Goal: Task Accomplishment & Management: Use online tool/utility

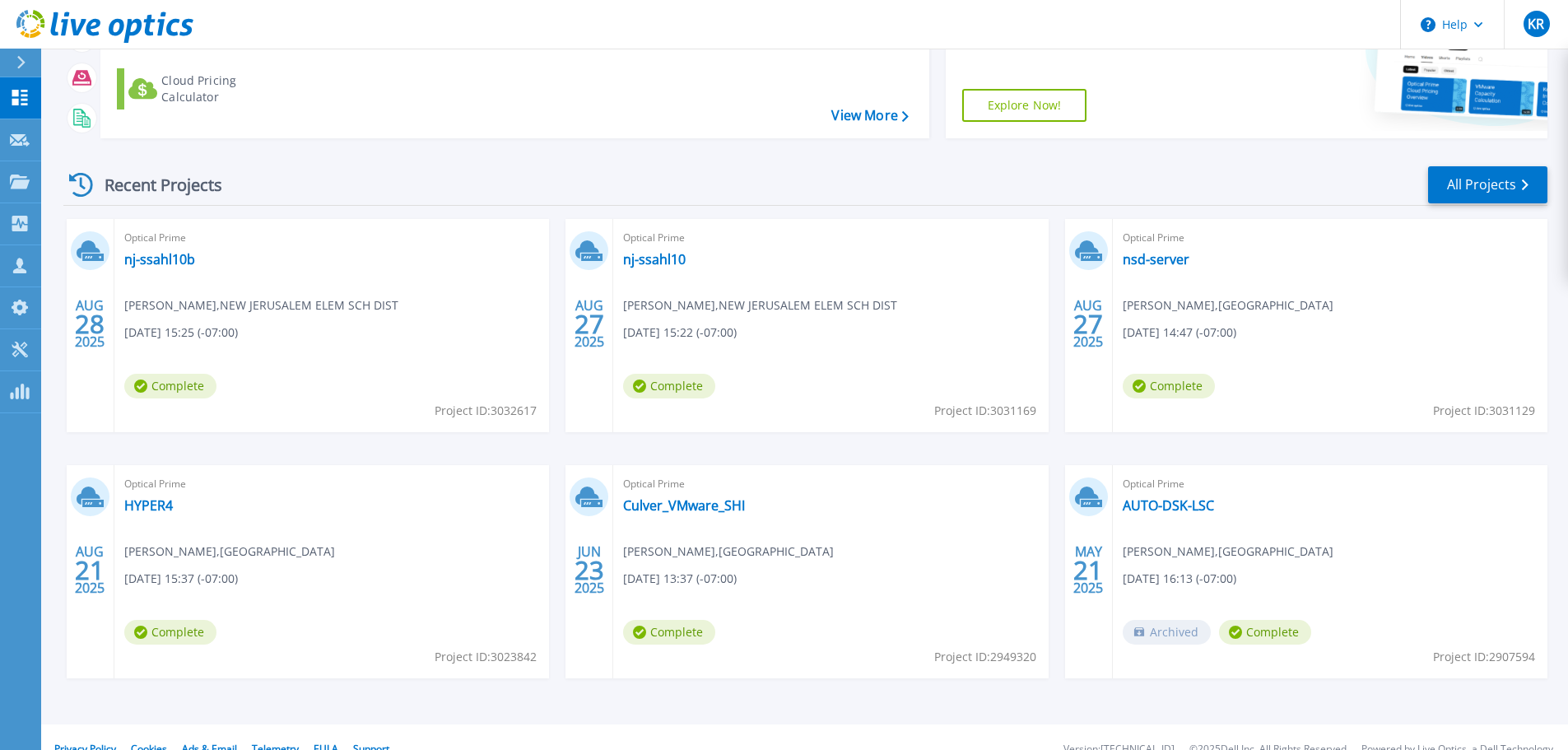
scroll to position [231, 0]
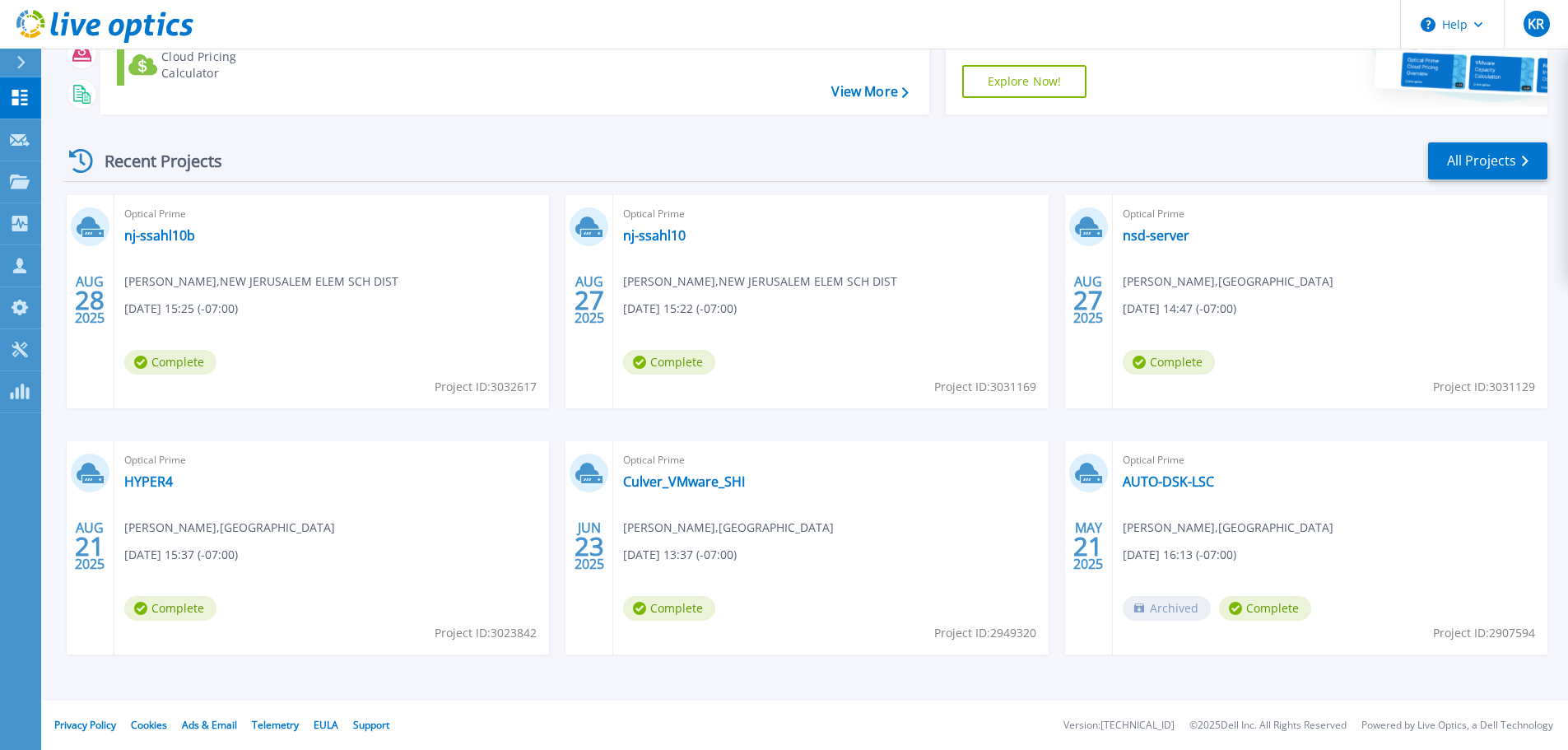
click at [20, 54] on div at bounding box center [28, 63] width 26 height 28
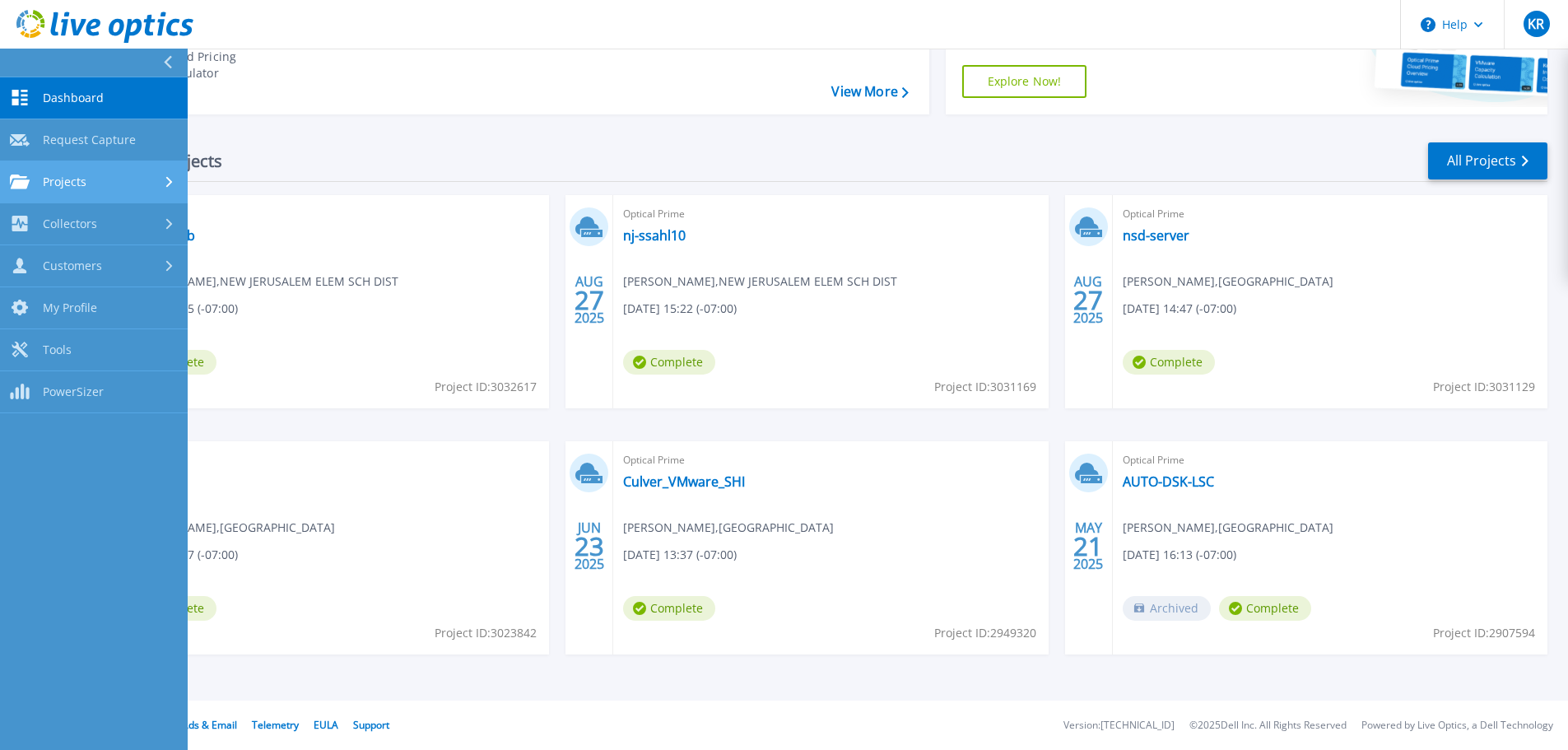
click at [91, 195] on link "Projects Projects" at bounding box center [93, 182] width 188 height 42
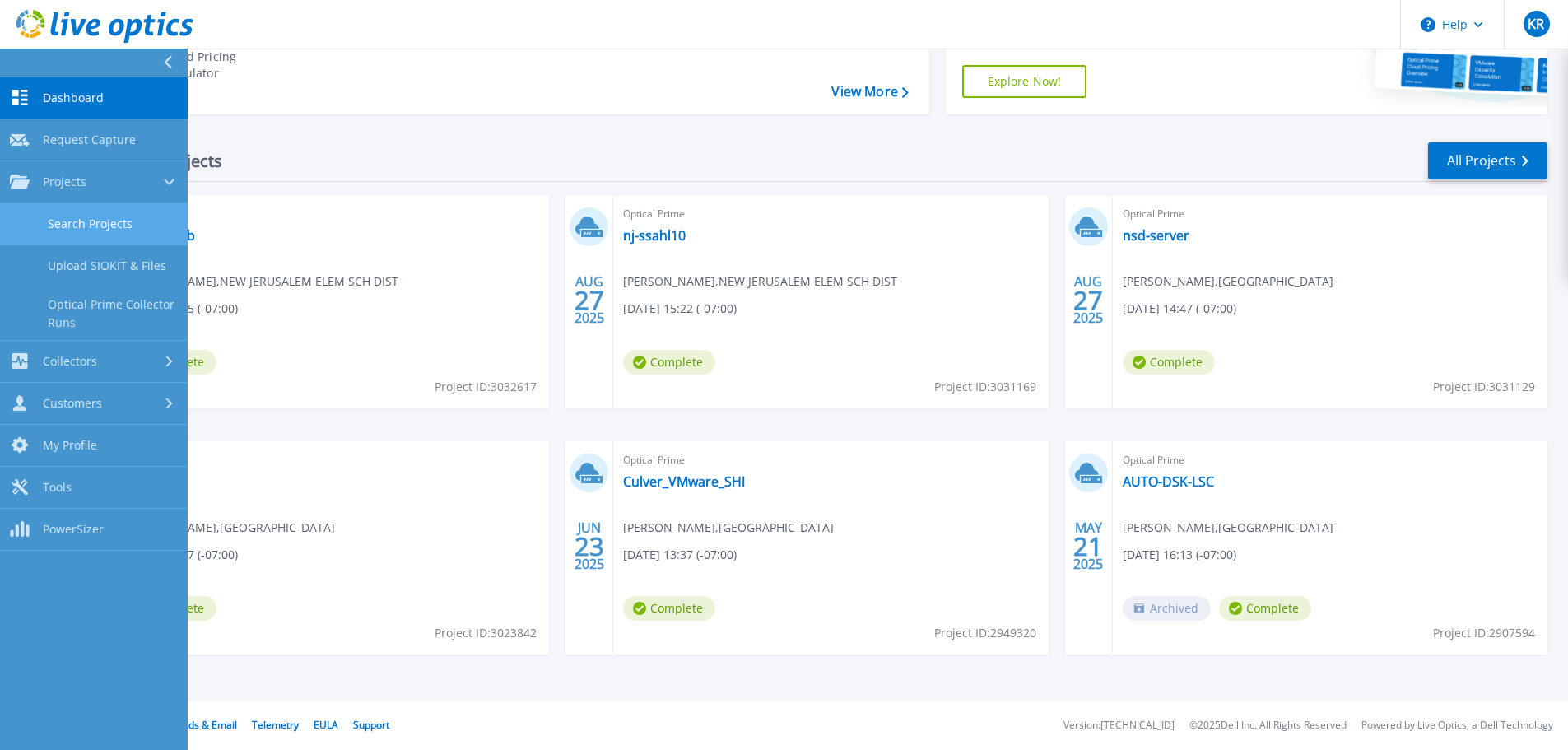
click at [108, 228] on link "Search Projects" at bounding box center [93, 224] width 188 height 42
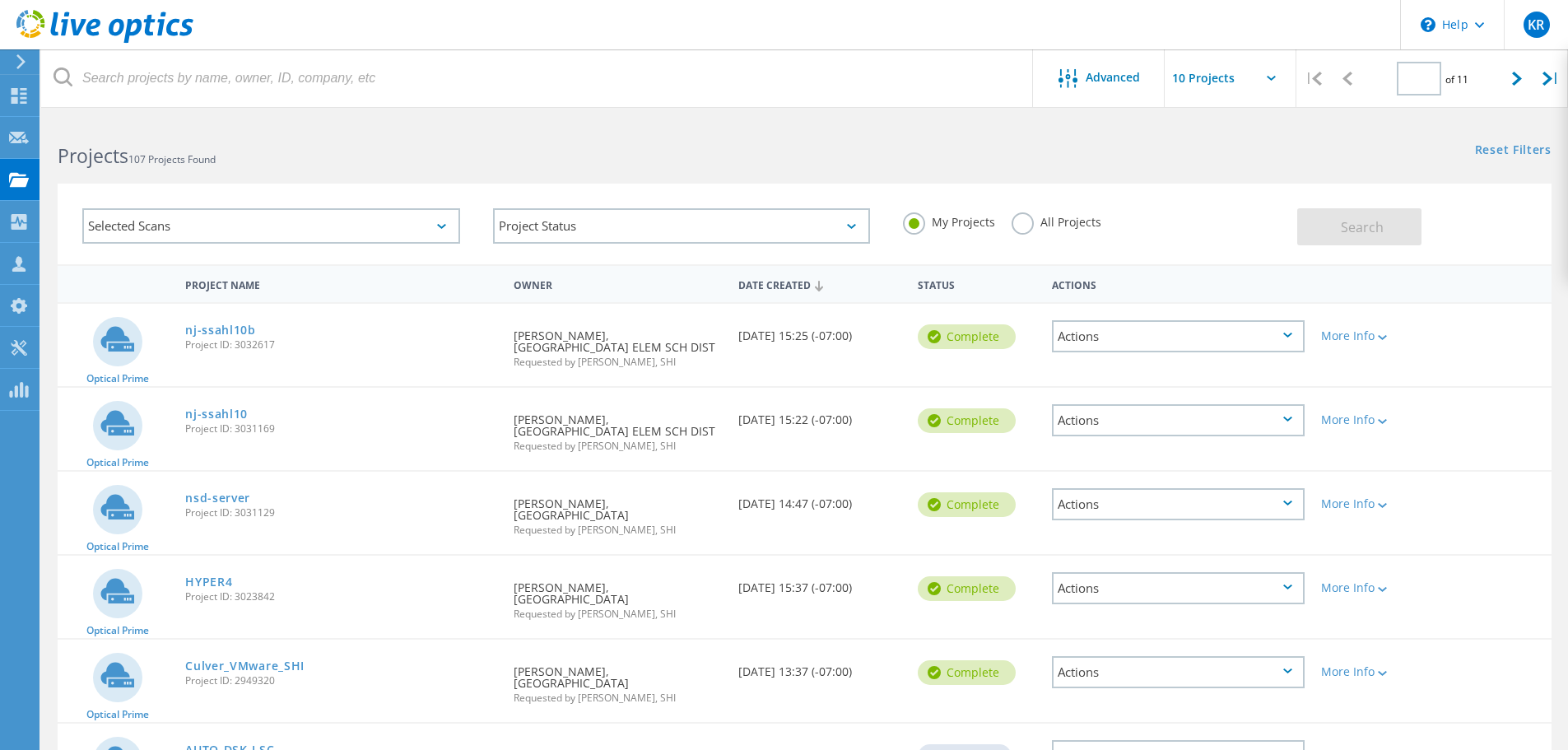
type input "1"
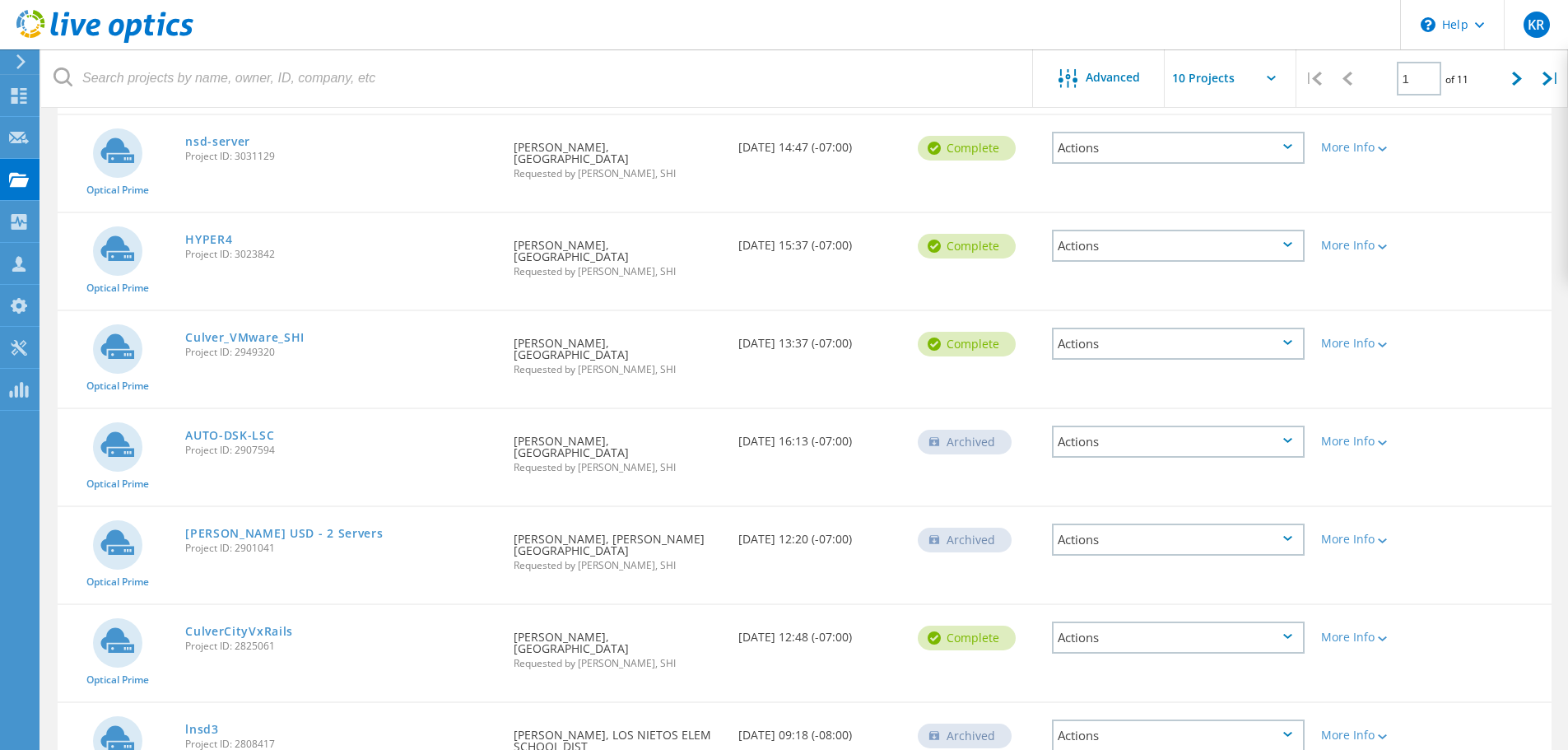
scroll to position [411, 0]
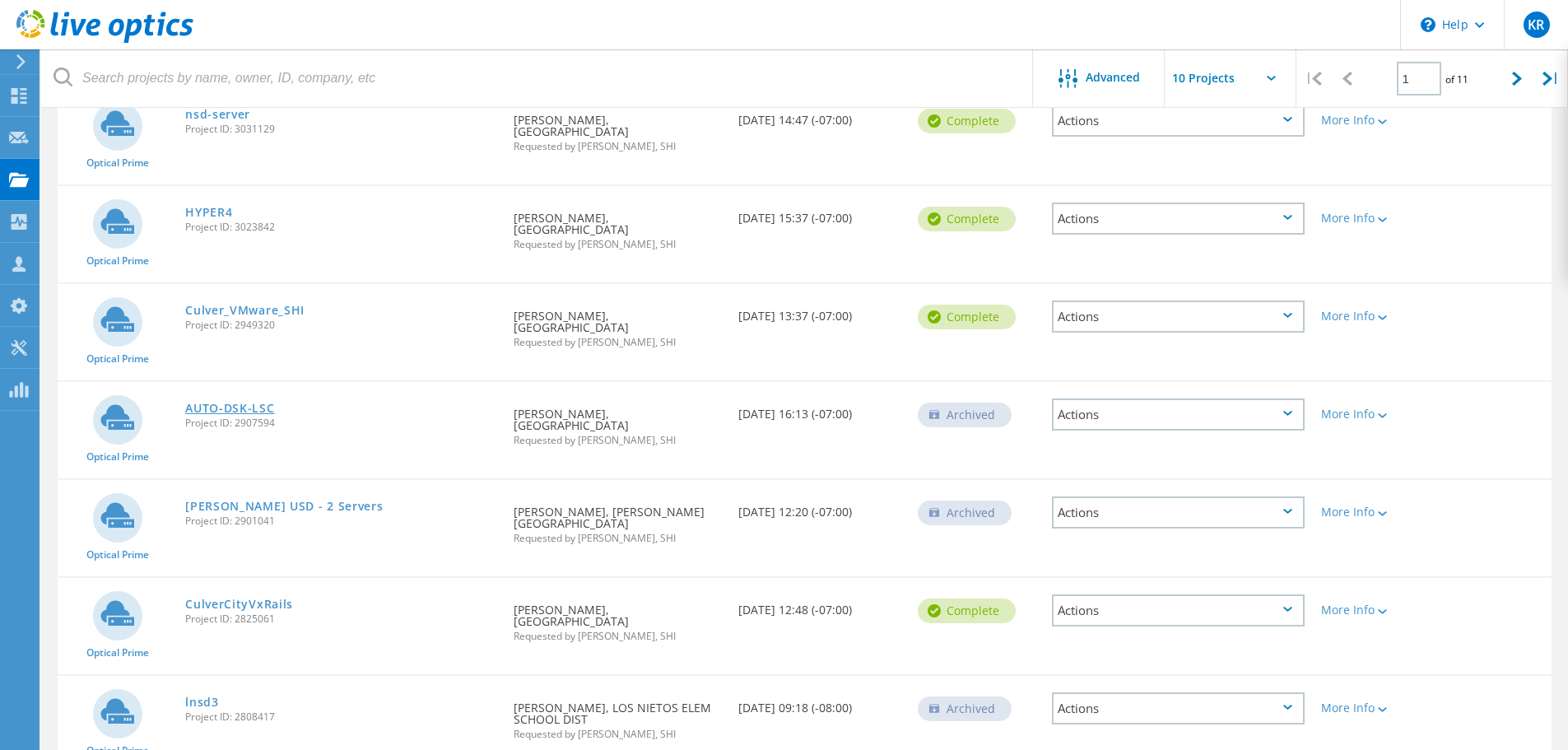
click at [238, 403] on link "AUTO-DSK-LSC" at bounding box center [230, 408] width 89 height 11
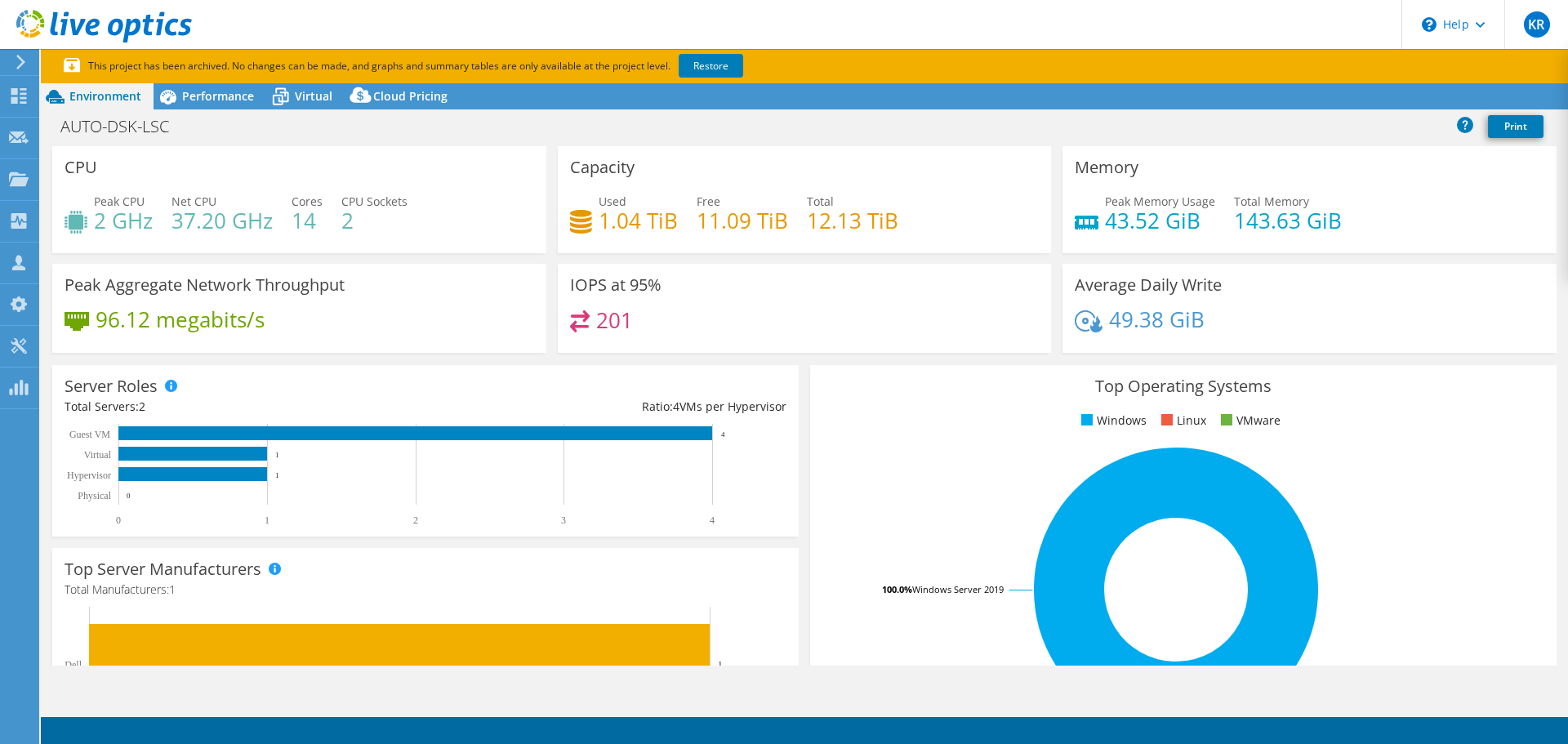
select select "USD"
click at [216, 99] on span "Performance" at bounding box center [217, 96] width 72 height 16
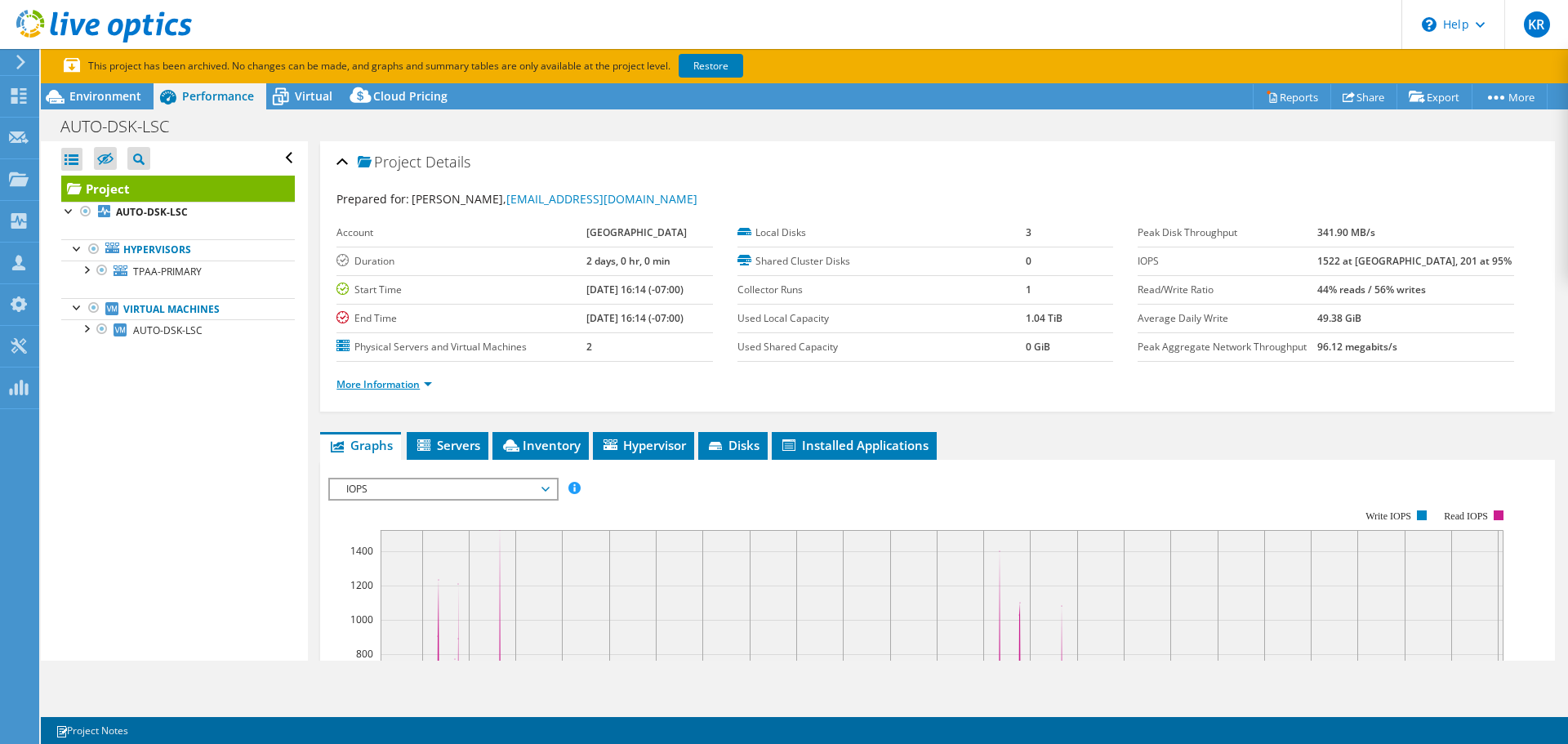
click at [406, 387] on link "More Information" at bounding box center [384, 385] width 95 height 14
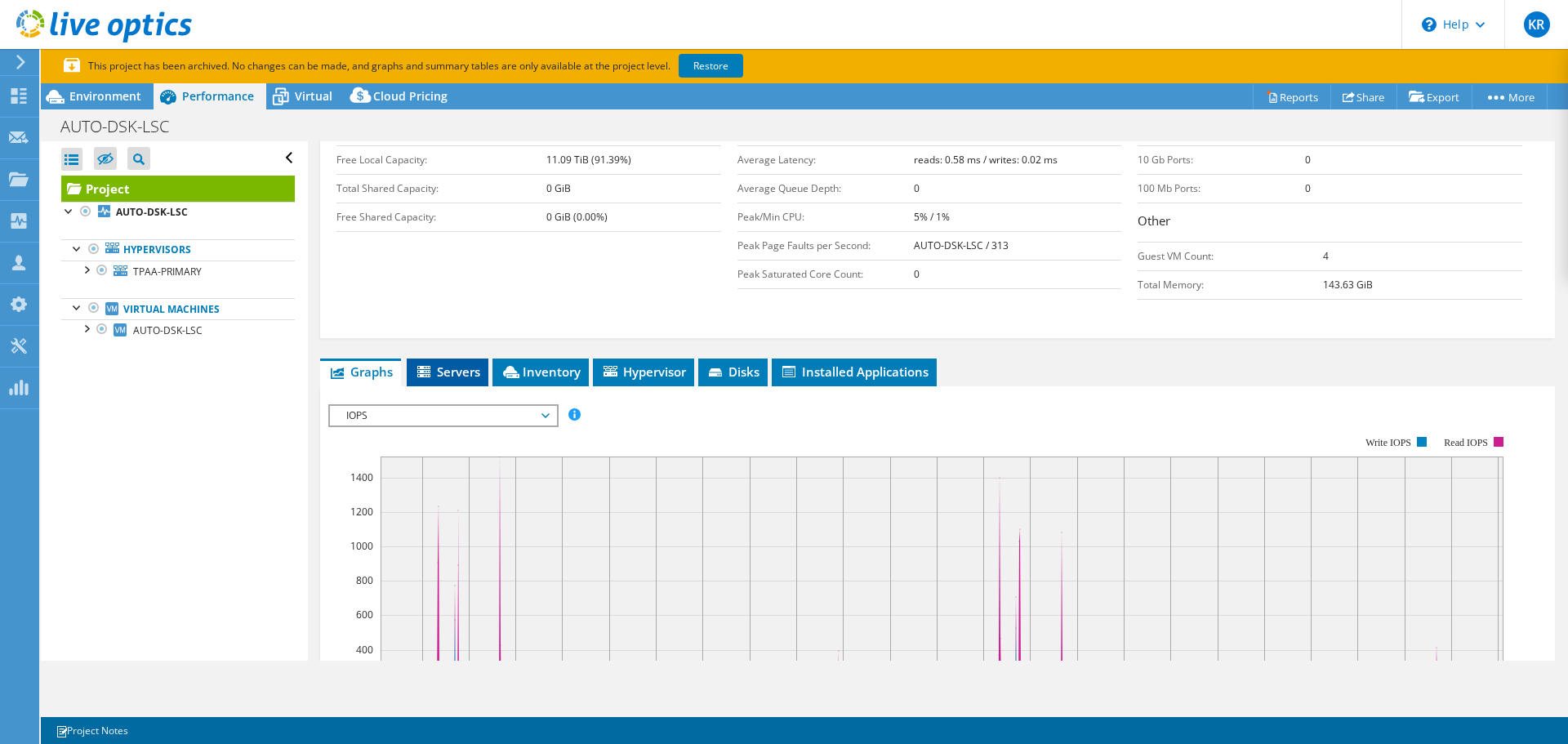
scroll to position [327, 0]
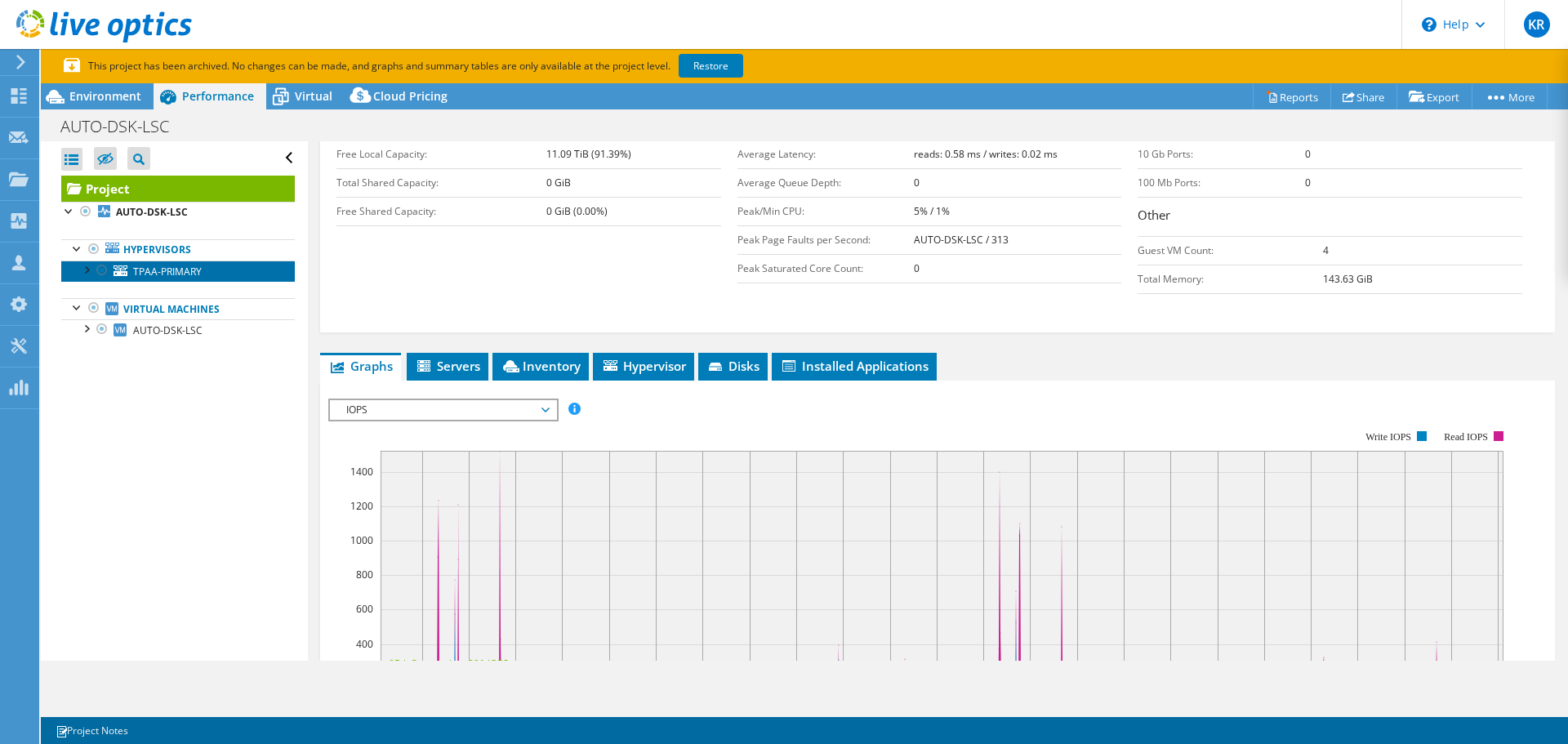
click at [186, 273] on span "TPAA-PRIMARY" at bounding box center [167, 272] width 68 height 14
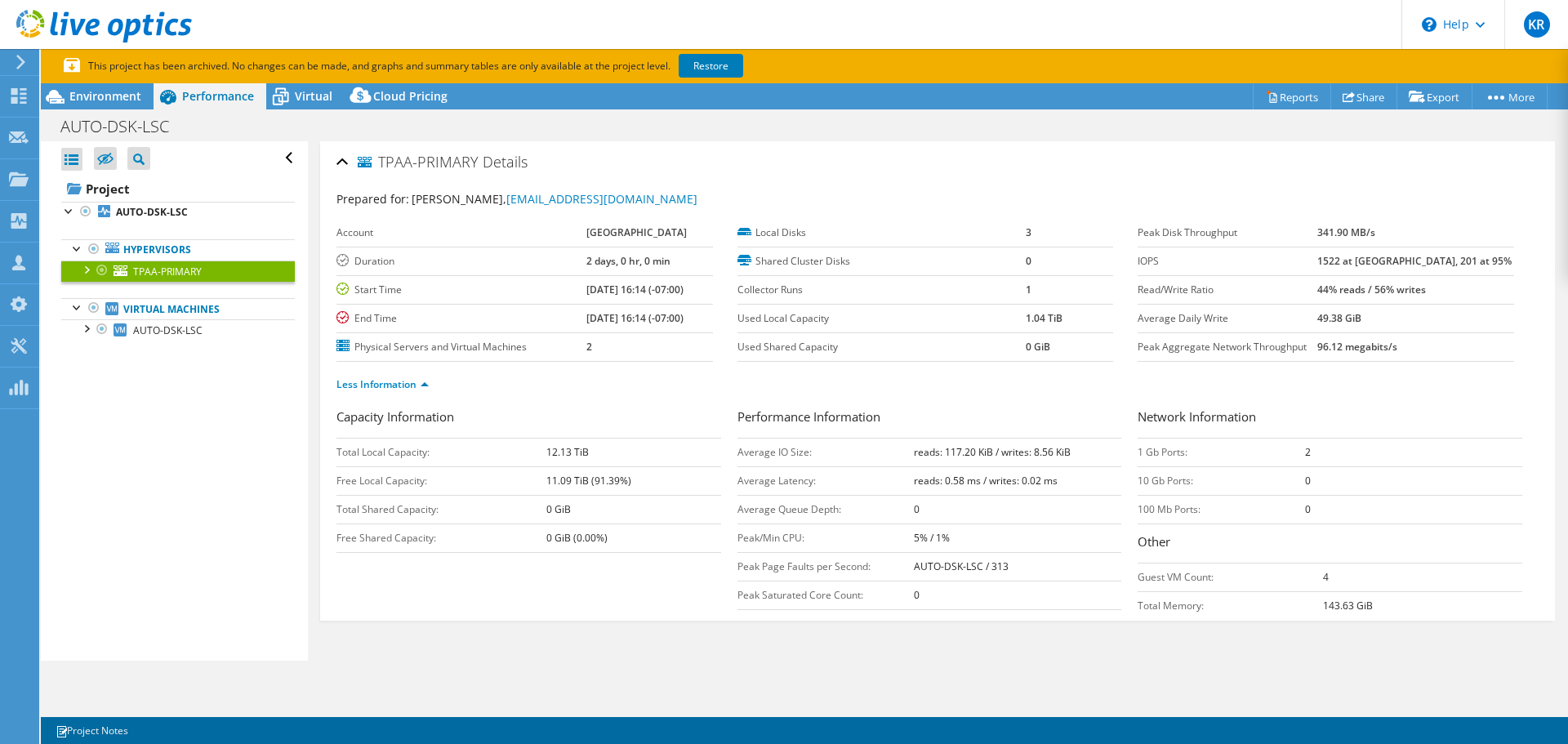
scroll to position [0, 0]
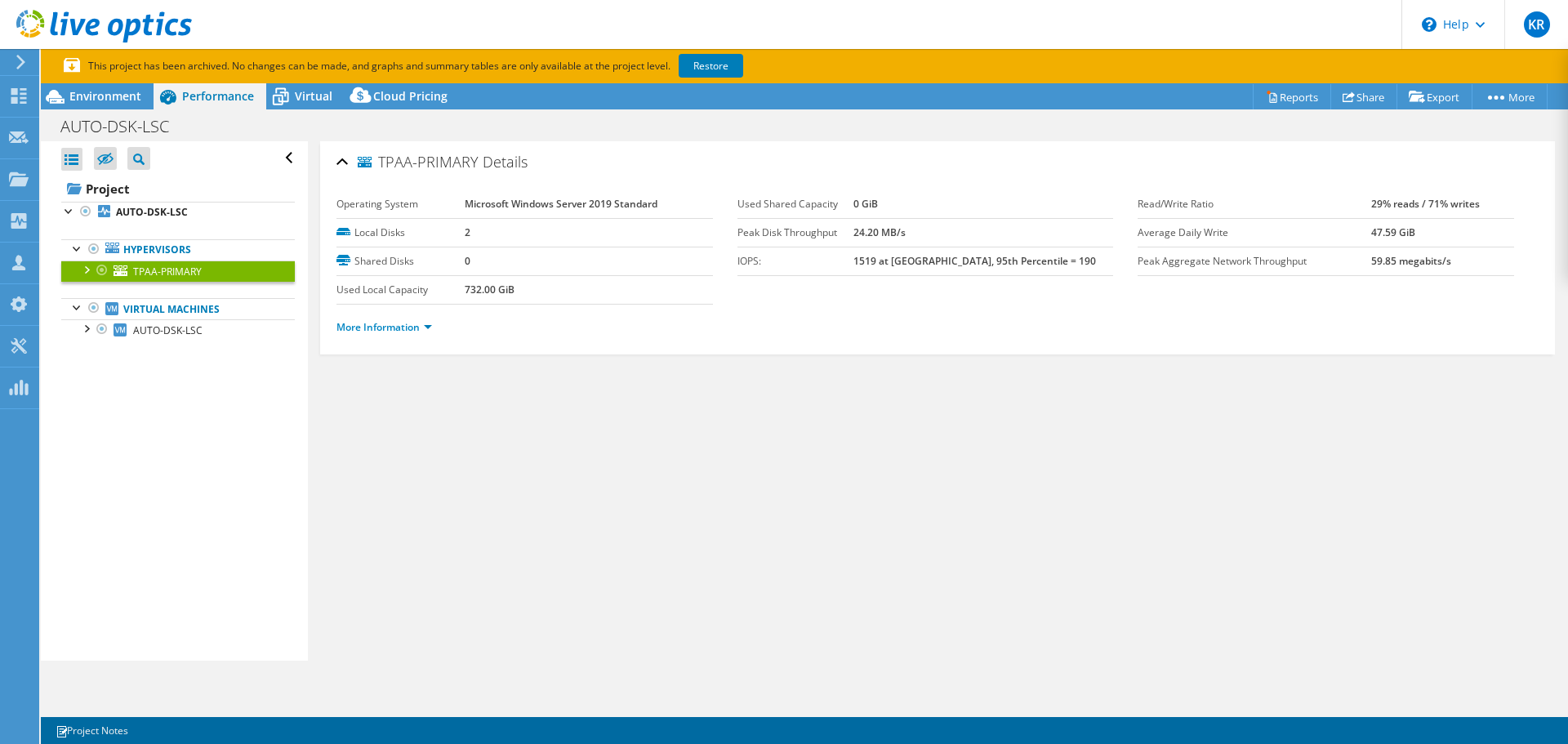
click at [405, 336] on div "More Information" at bounding box center [937, 327] width 1202 height 46
click at [405, 331] on link "More Information" at bounding box center [384, 327] width 95 height 14
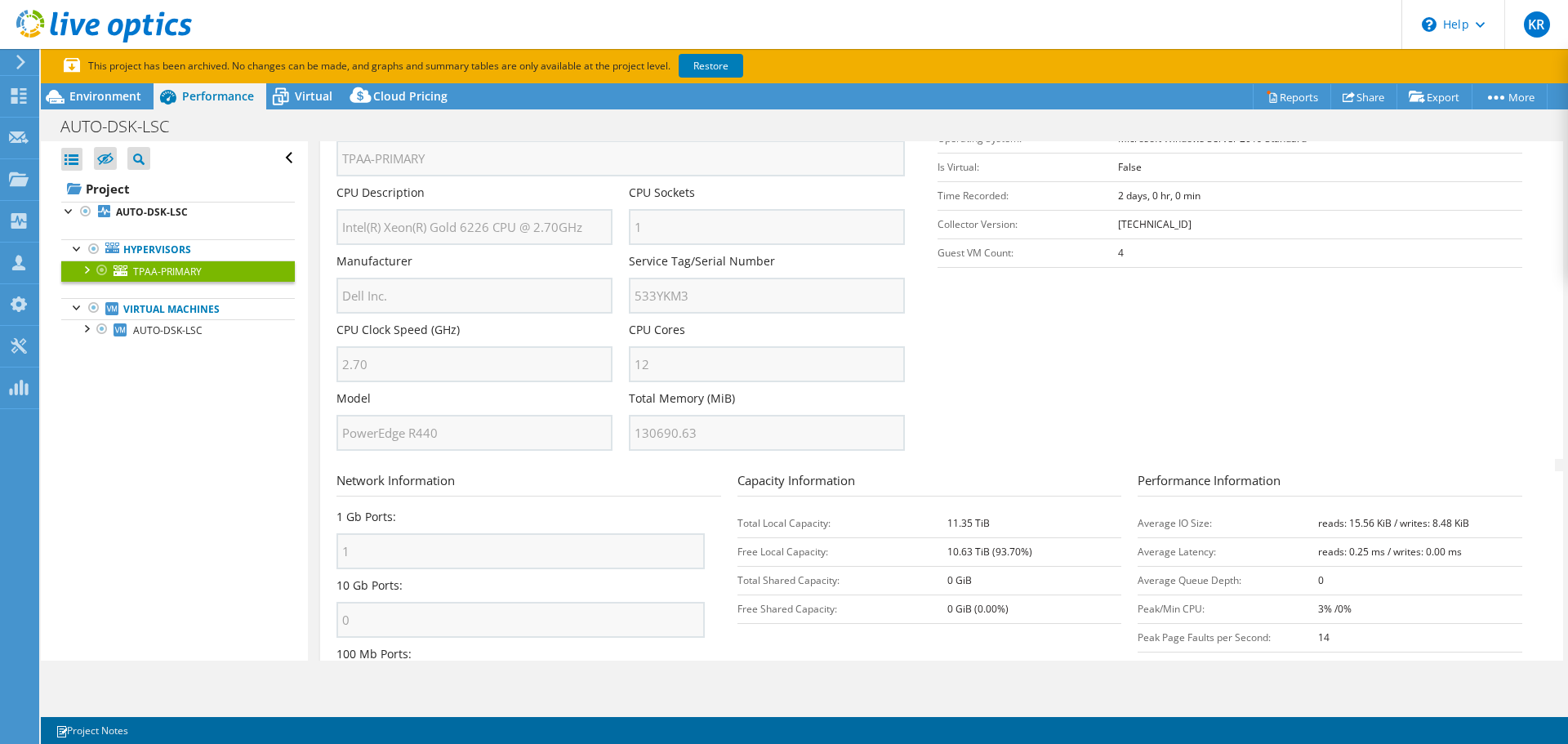
scroll to position [327, 0]
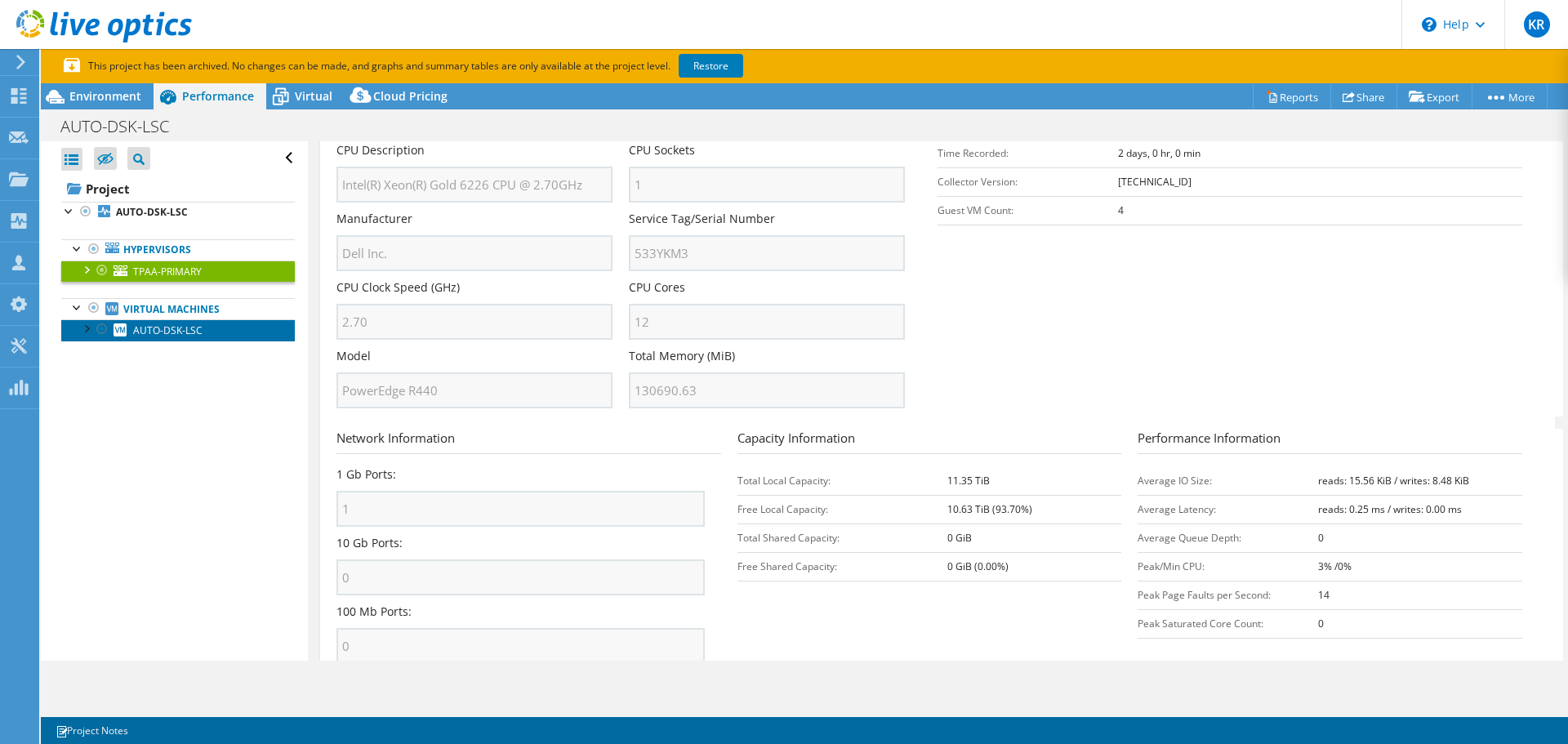
click at [191, 331] on span "AUTO-DSK-LSC" at bounding box center [168, 330] width 69 height 14
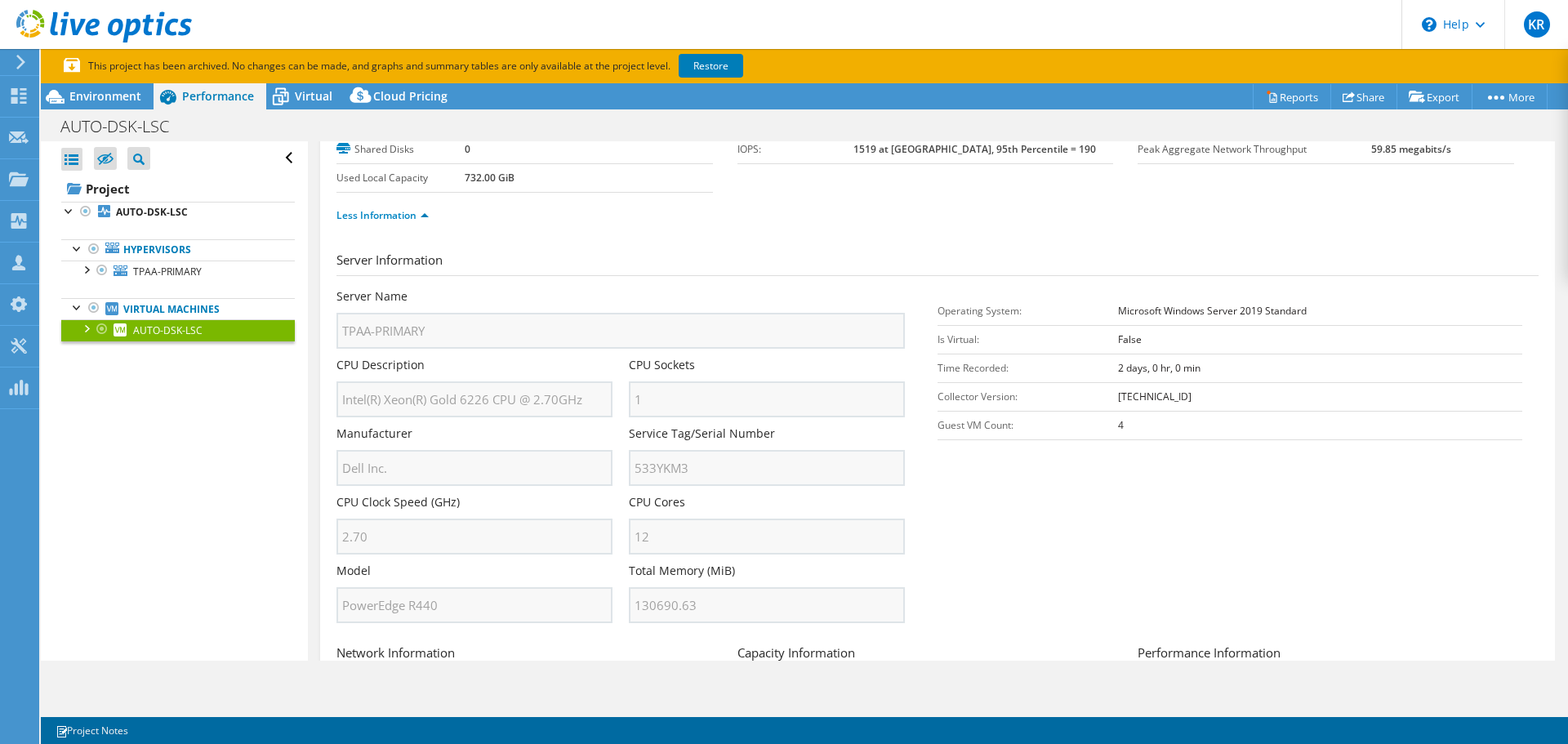
scroll to position [0, 0]
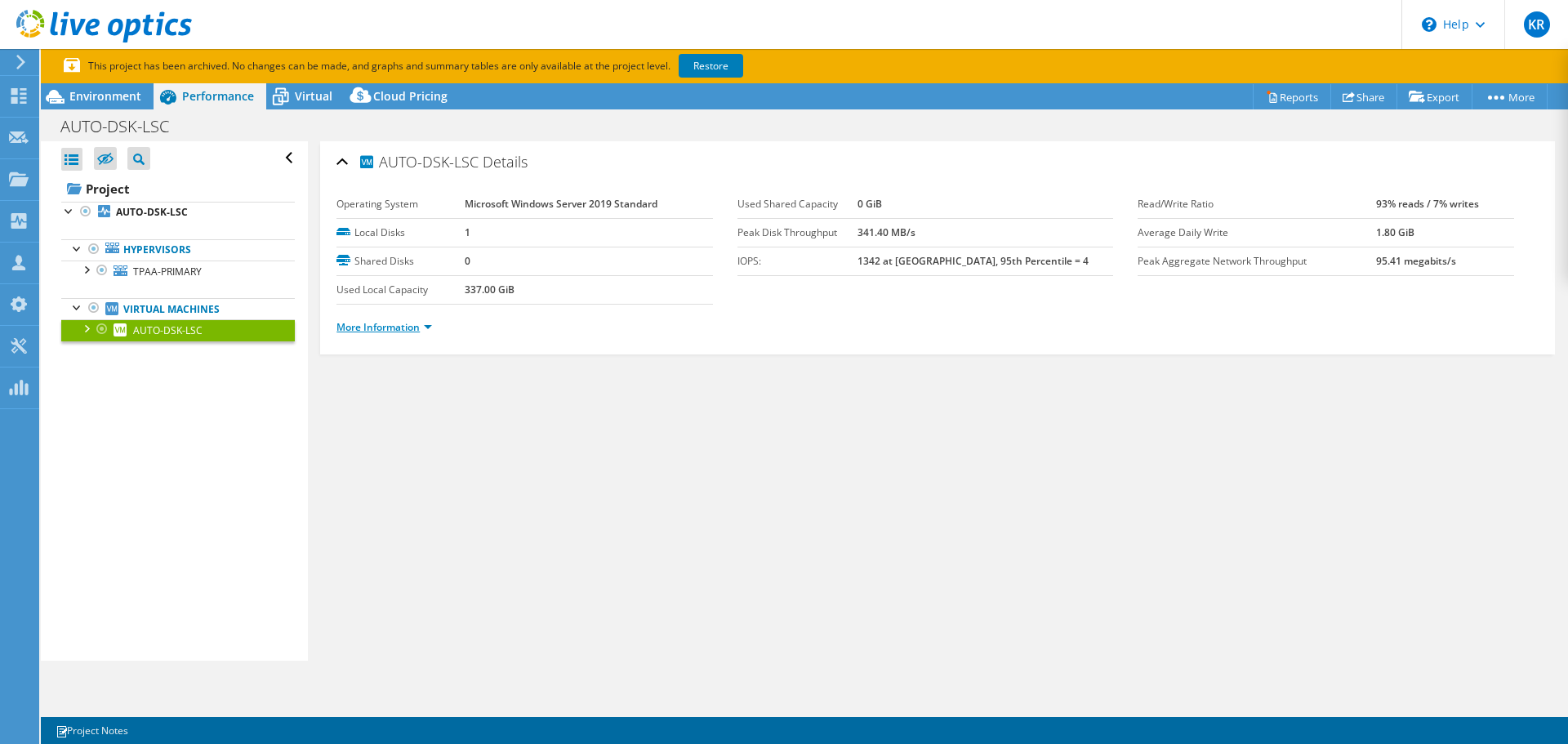
click at [388, 324] on link "More Information" at bounding box center [384, 327] width 95 height 14
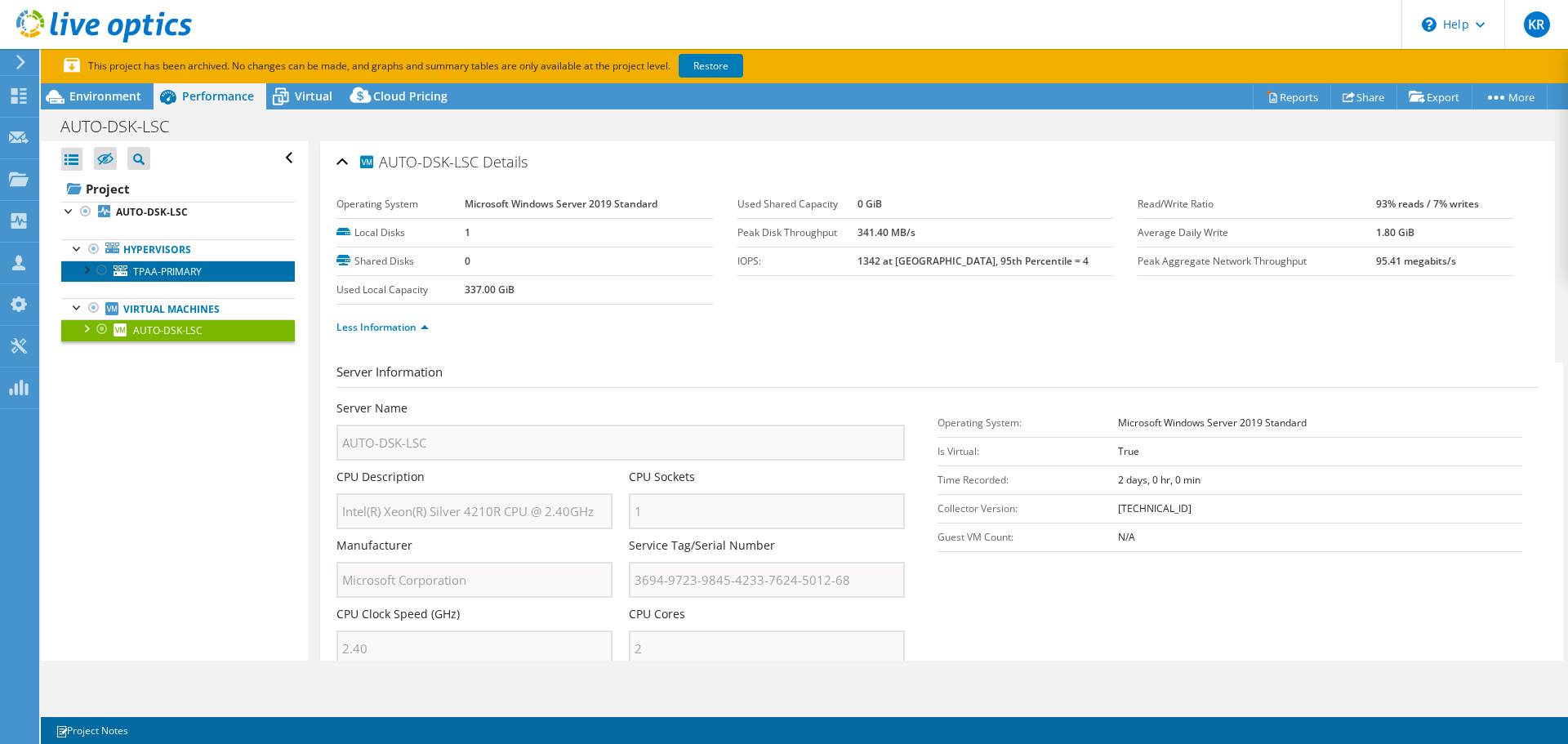
click at [160, 271] on span "TPAA-PRIMARY" at bounding box center [167, 272] width 68 height 14
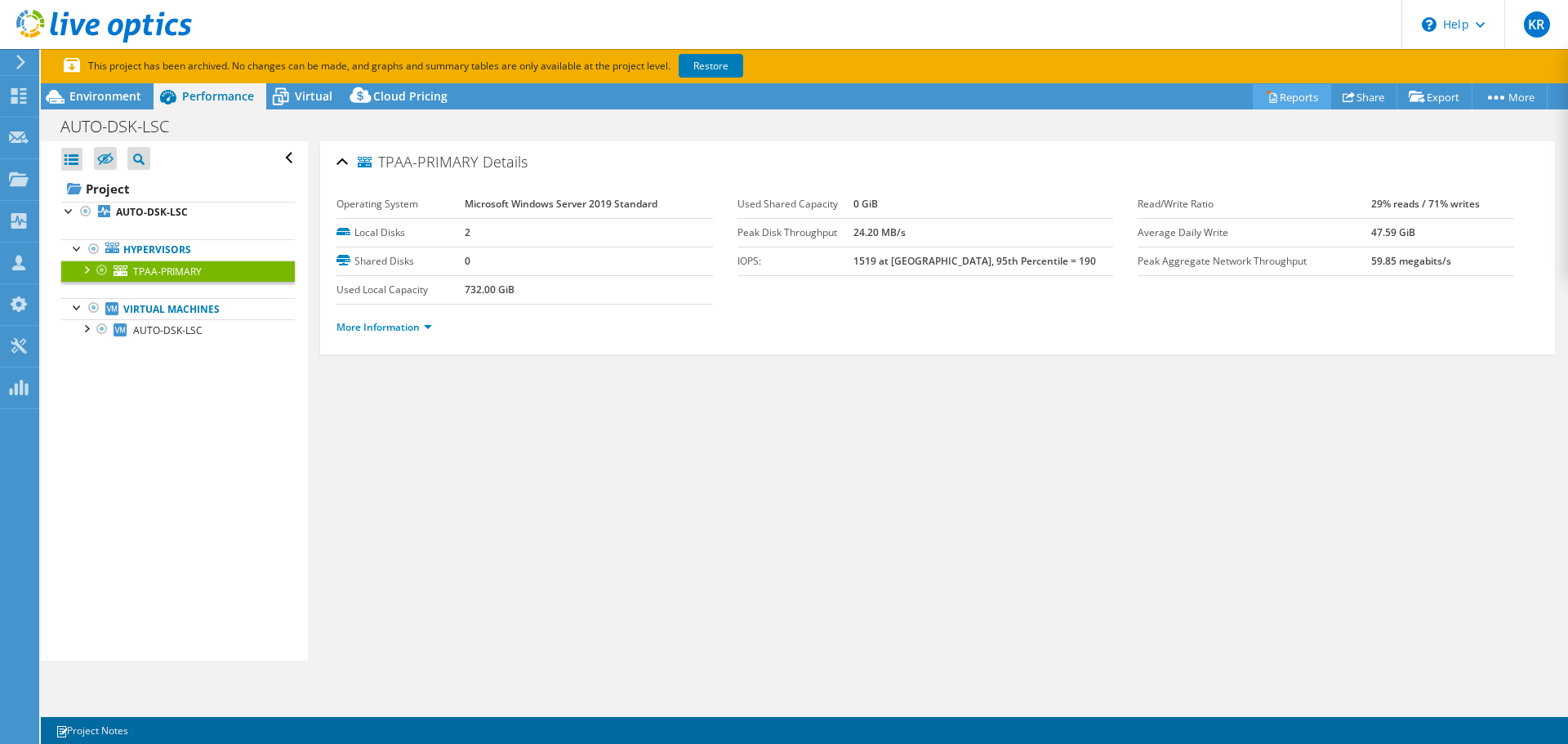
click at [1280, 93] on link "Reports" at bounding box center [1292, 96] width 79 height 25
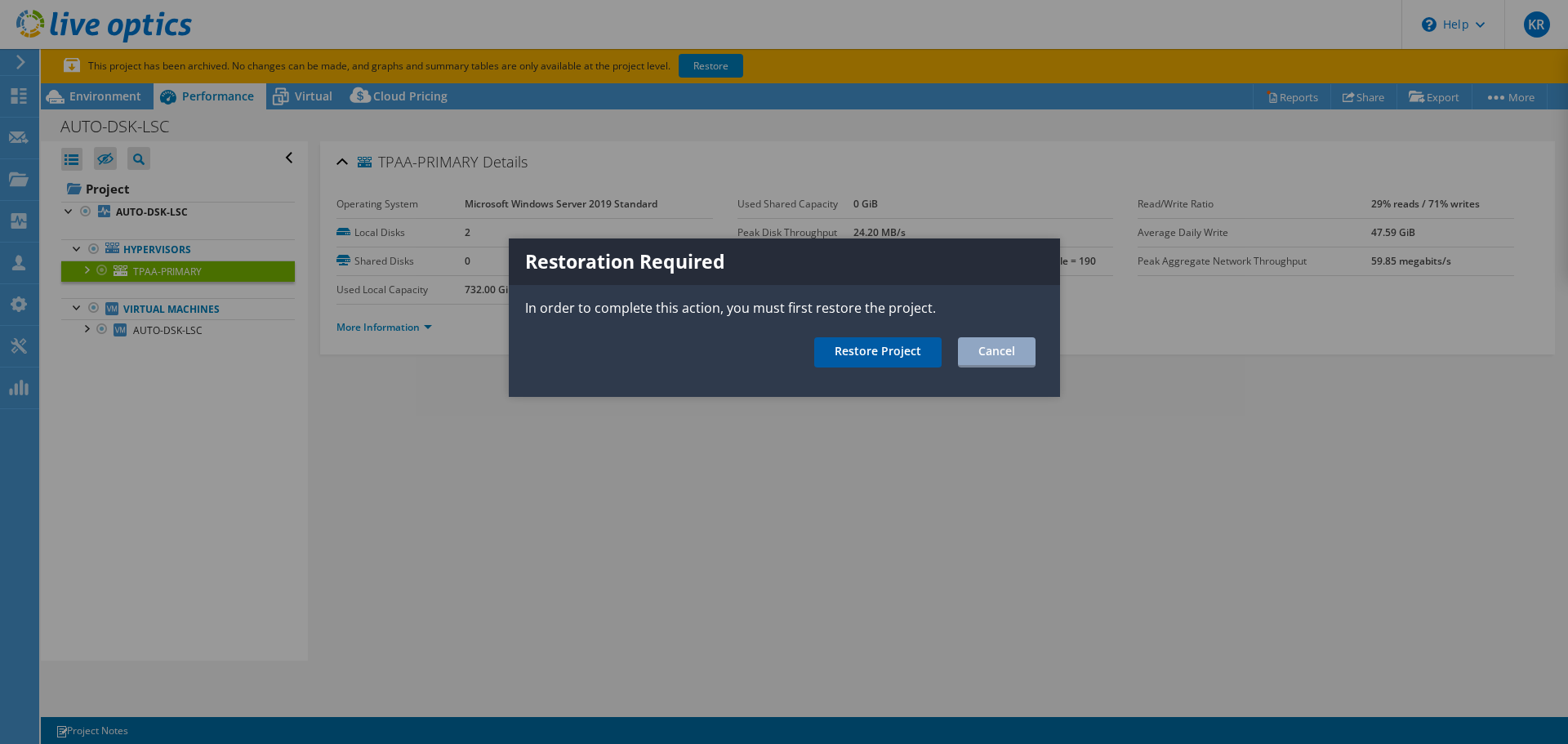
click at [912, 348] on link "Restore Project" at bounding box center [878, 352] width 127 height 30
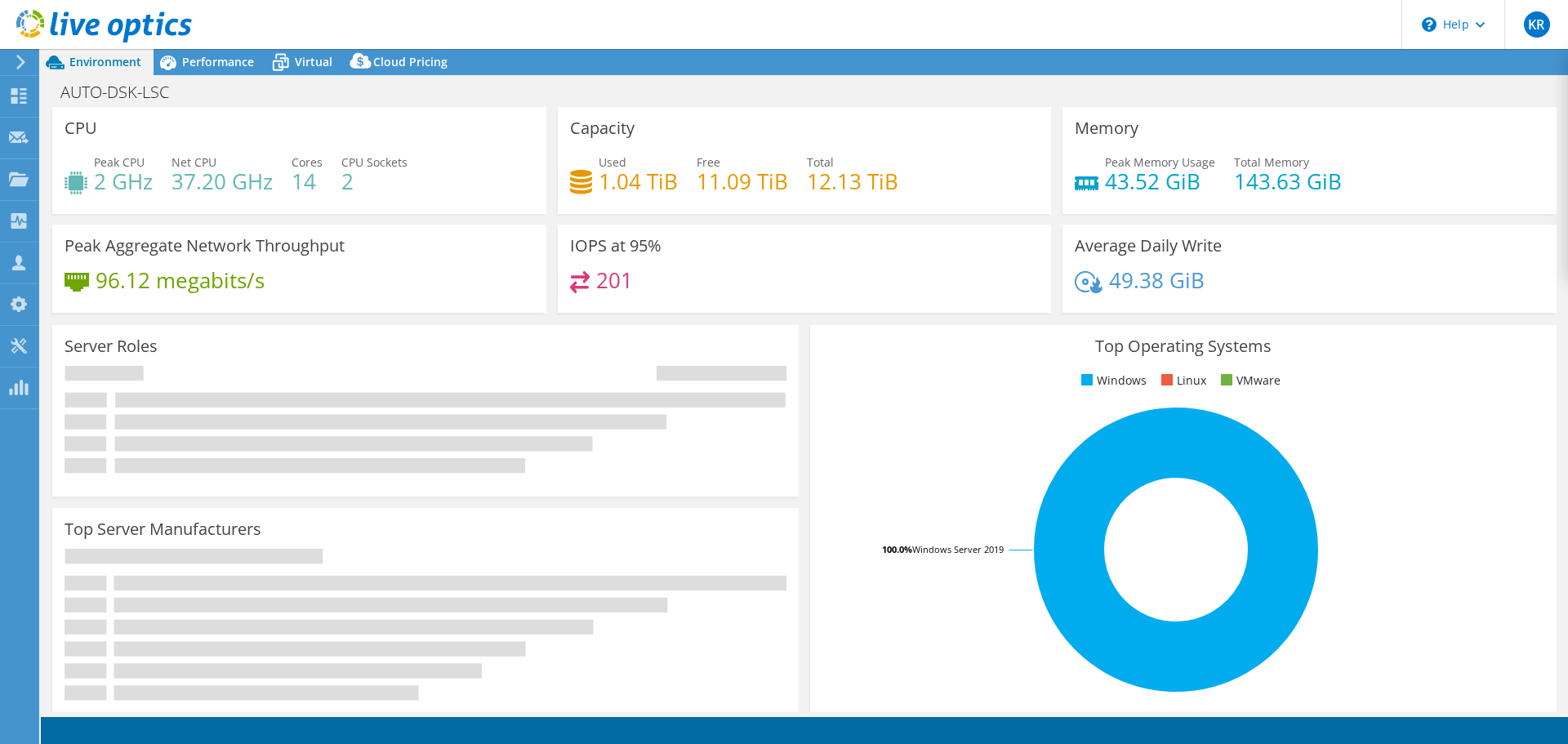
select select "USD"
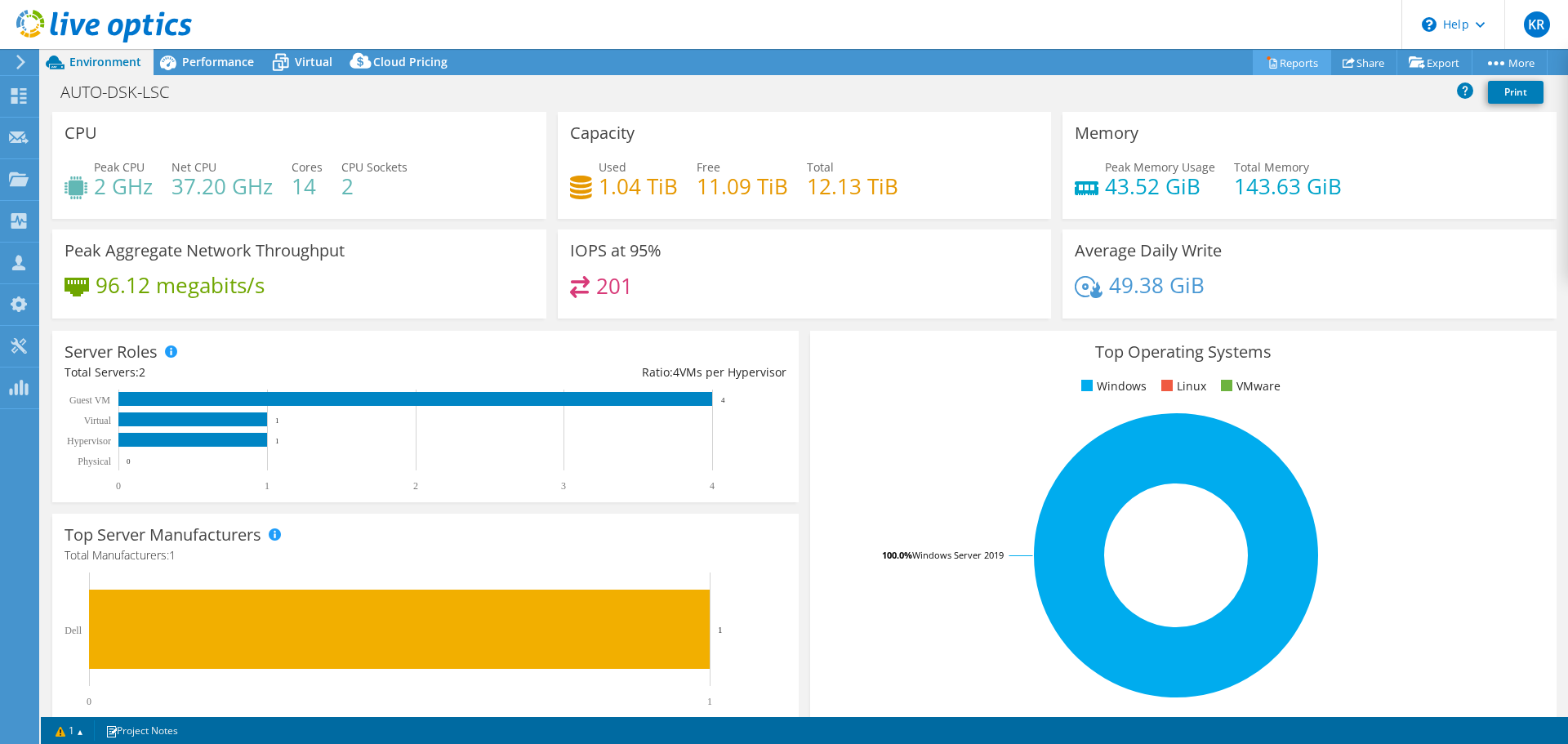
click at [1305, 60] on link "Reports" at bounding box center [1292, 62] width 79 height 25
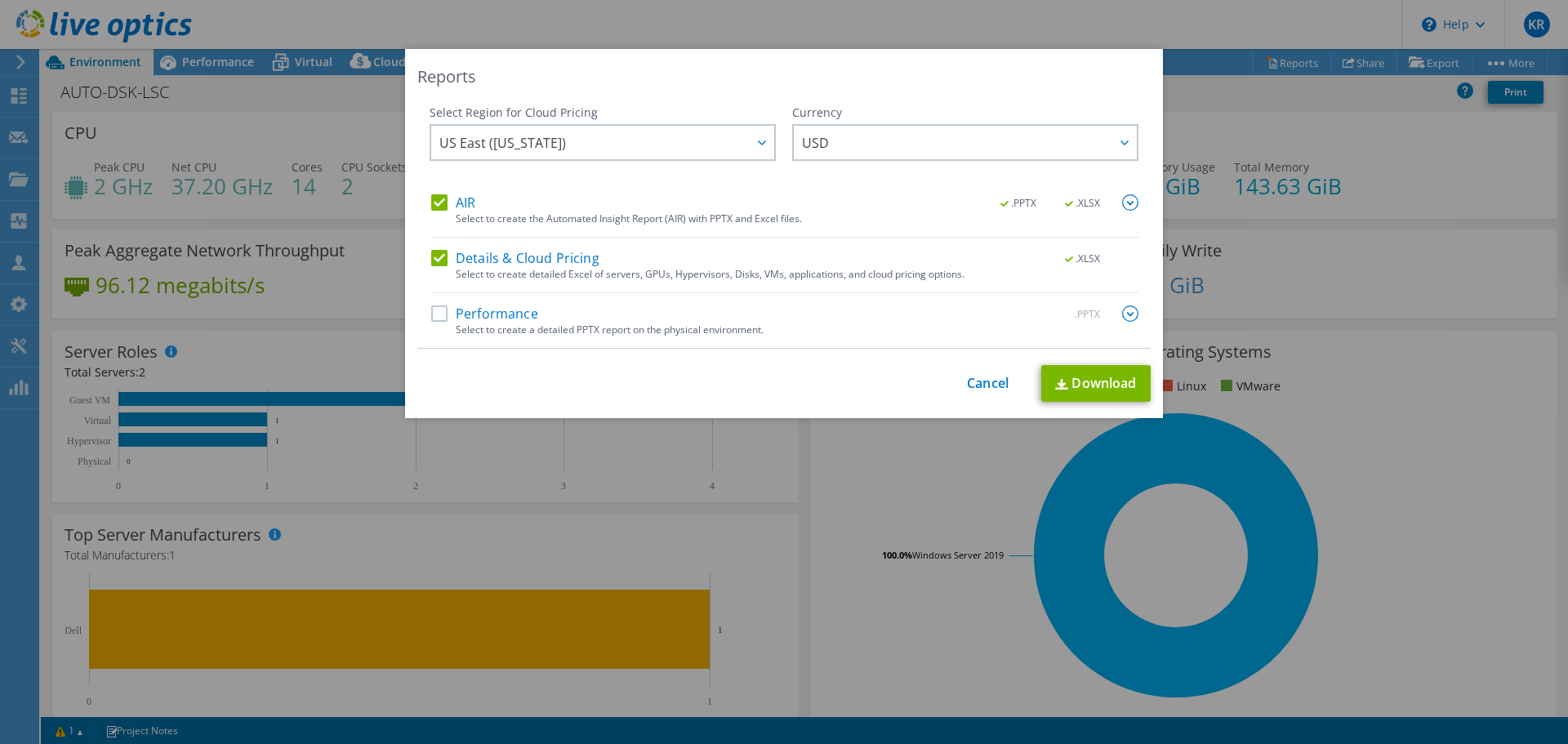
click at [431, 312] on label "Performance" at bounding box center [485, 314] width 107 height 16
click at [0, 0] on input "Performance" at bounding box center [0, 0] width 0 height 0
click at [431, 199] on label "AIR" at bounding box center [453, 202] width 44 height 16
click at [0, 0] on input "AIR" at bounding box center [0, 0] width 0 height 0
click at [437, 256] on label "Details & Cloud Pricing" at bounding box center [515, 258] width 168 height 16
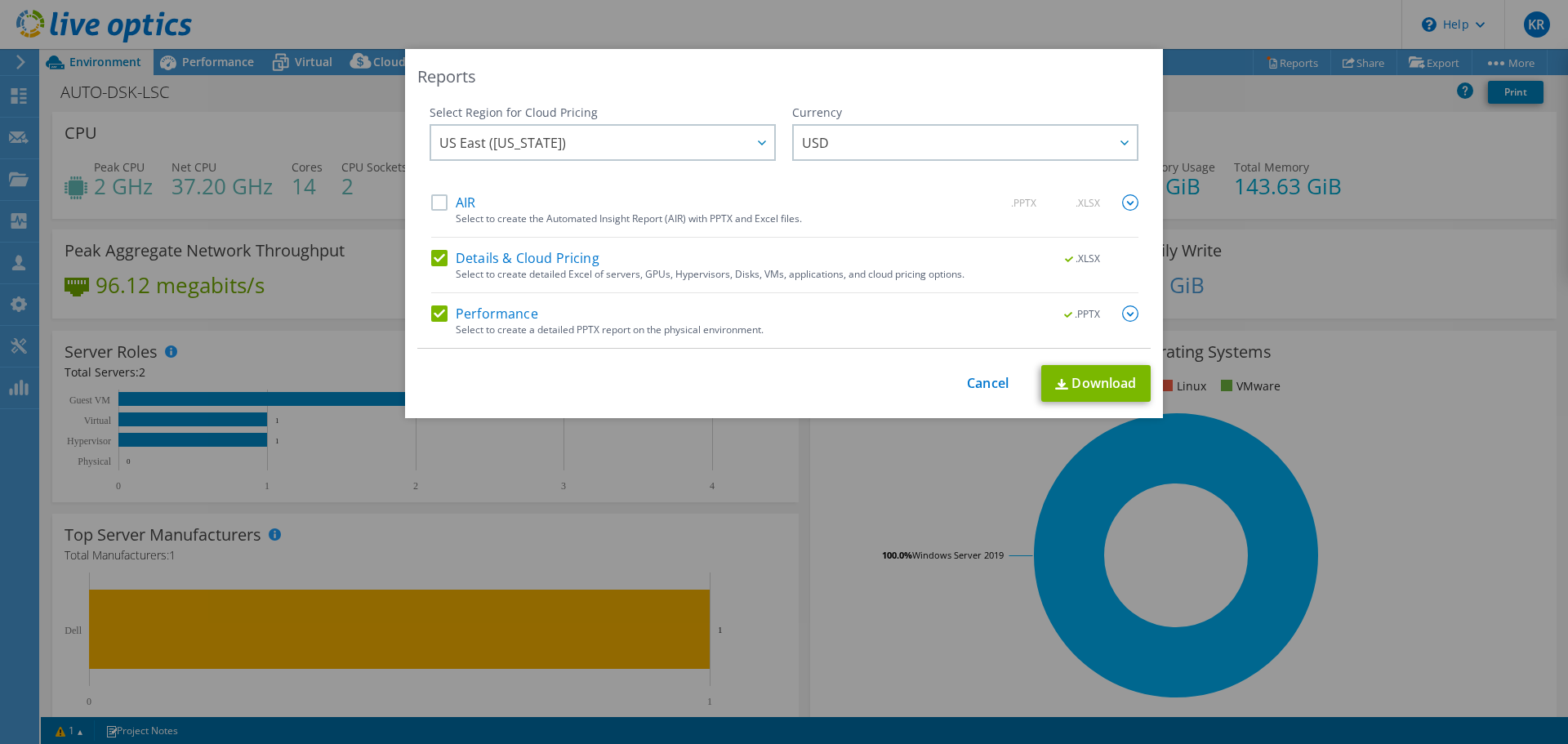
click at [0, 0] on input "Details & Cloud Pricing" at bounding box center [0, 0] width 0 height 0
click at [1123, 314] on img at bounding box center [1131, 314] width 16 height 16
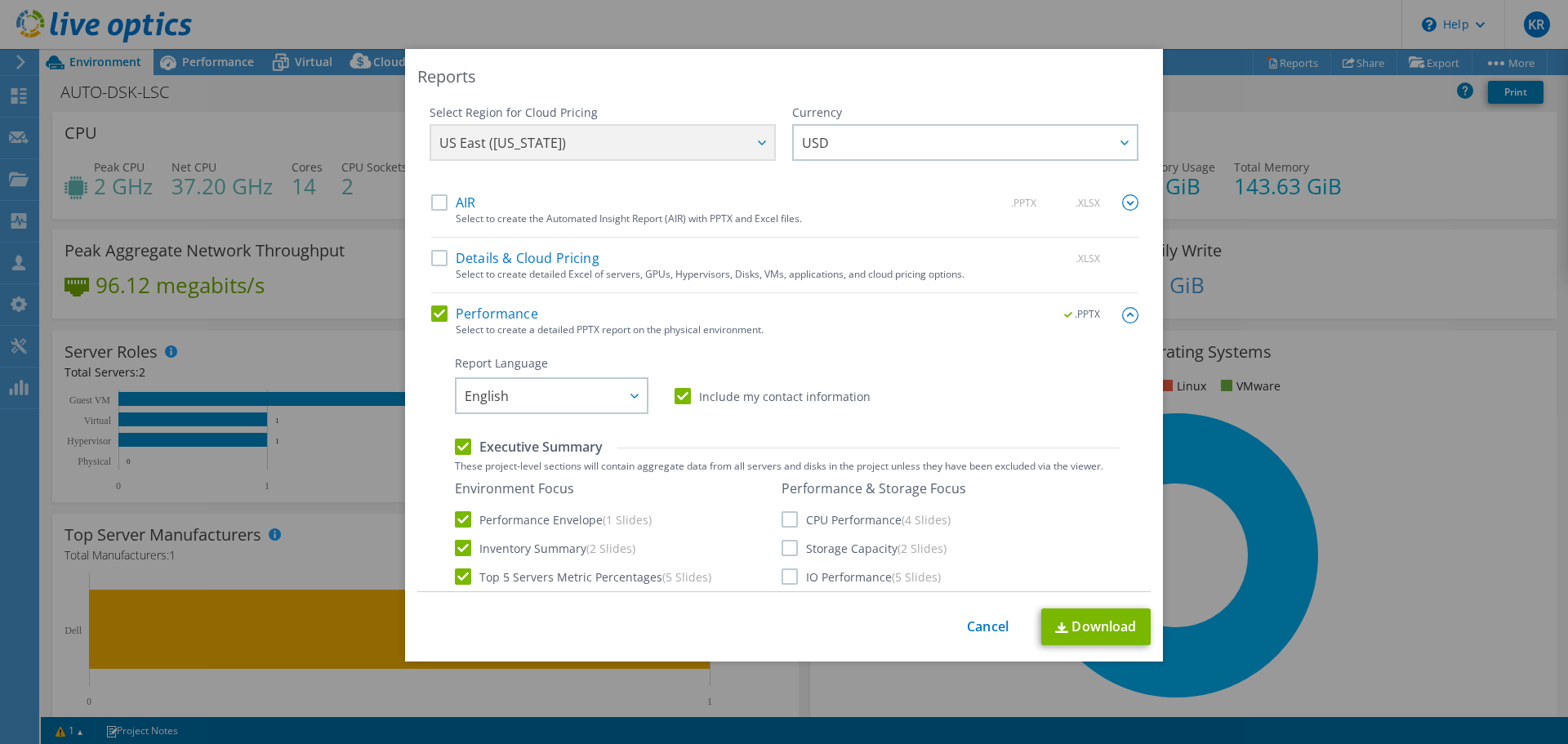
click at [435, 311] on label "Performance" at bounding box center [485, 314] width 107 height 16
click at [0, 0] on input "Performance" at bounding box center [0, 0] width 0 height 0
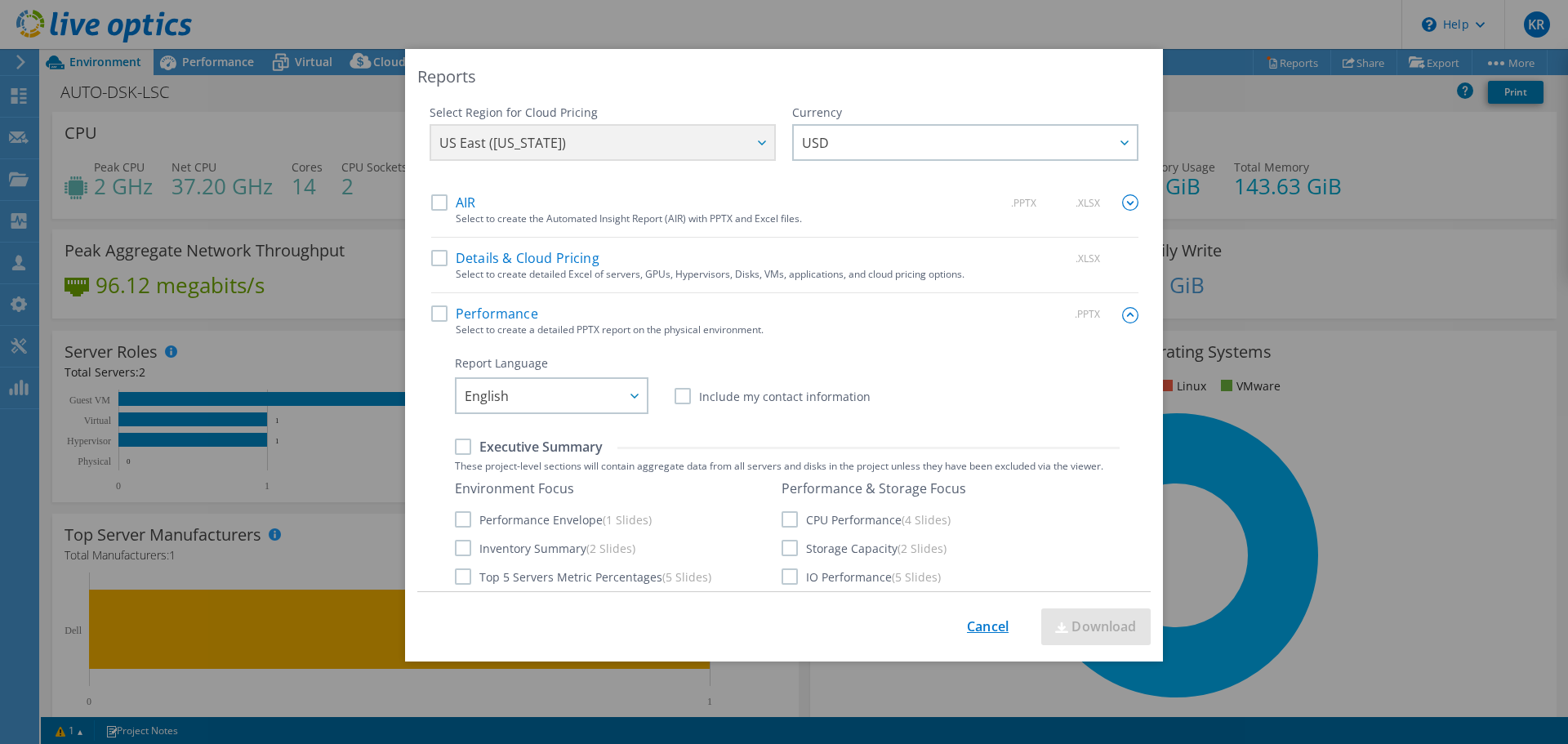
click at [984, 623] on link "Cancel" at bounding box center [988, 627] width 42 height 16
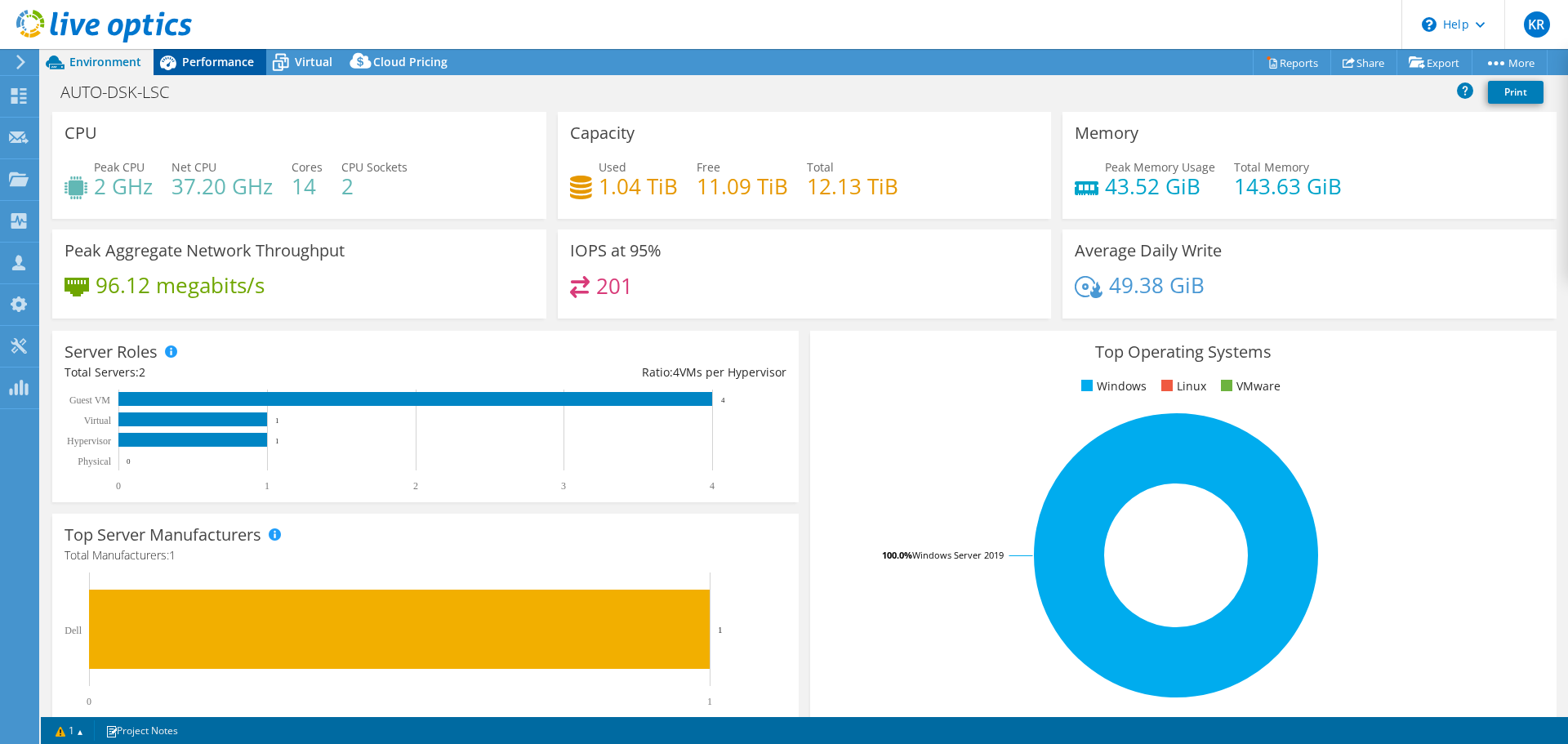
click at [195, 64] on span "Performance" at bounding box center [217, 61] width 72 height 16
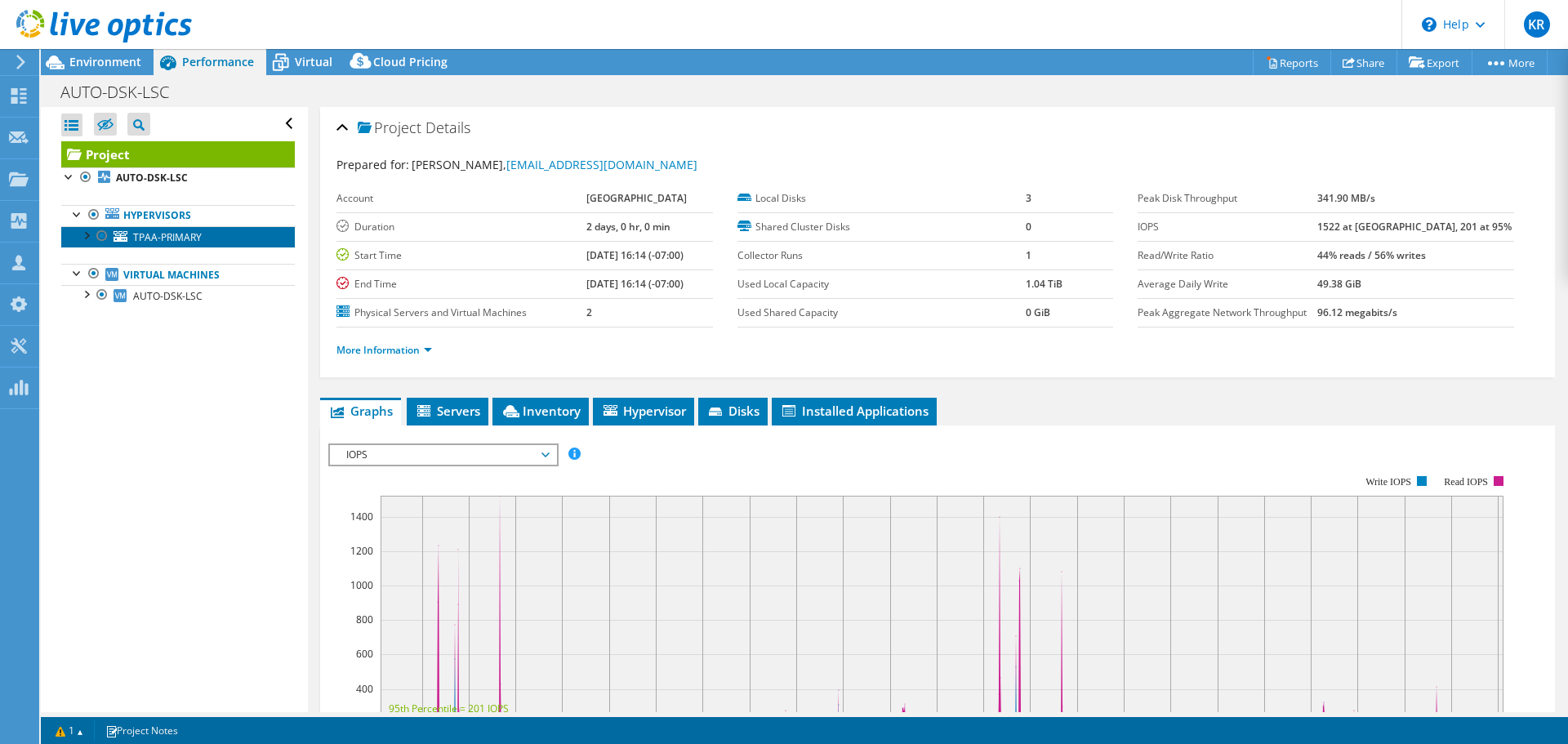
click at [192, 236] on span "TPAA-PRIMARY" at bounding box center [167, 237] width 68 height 14
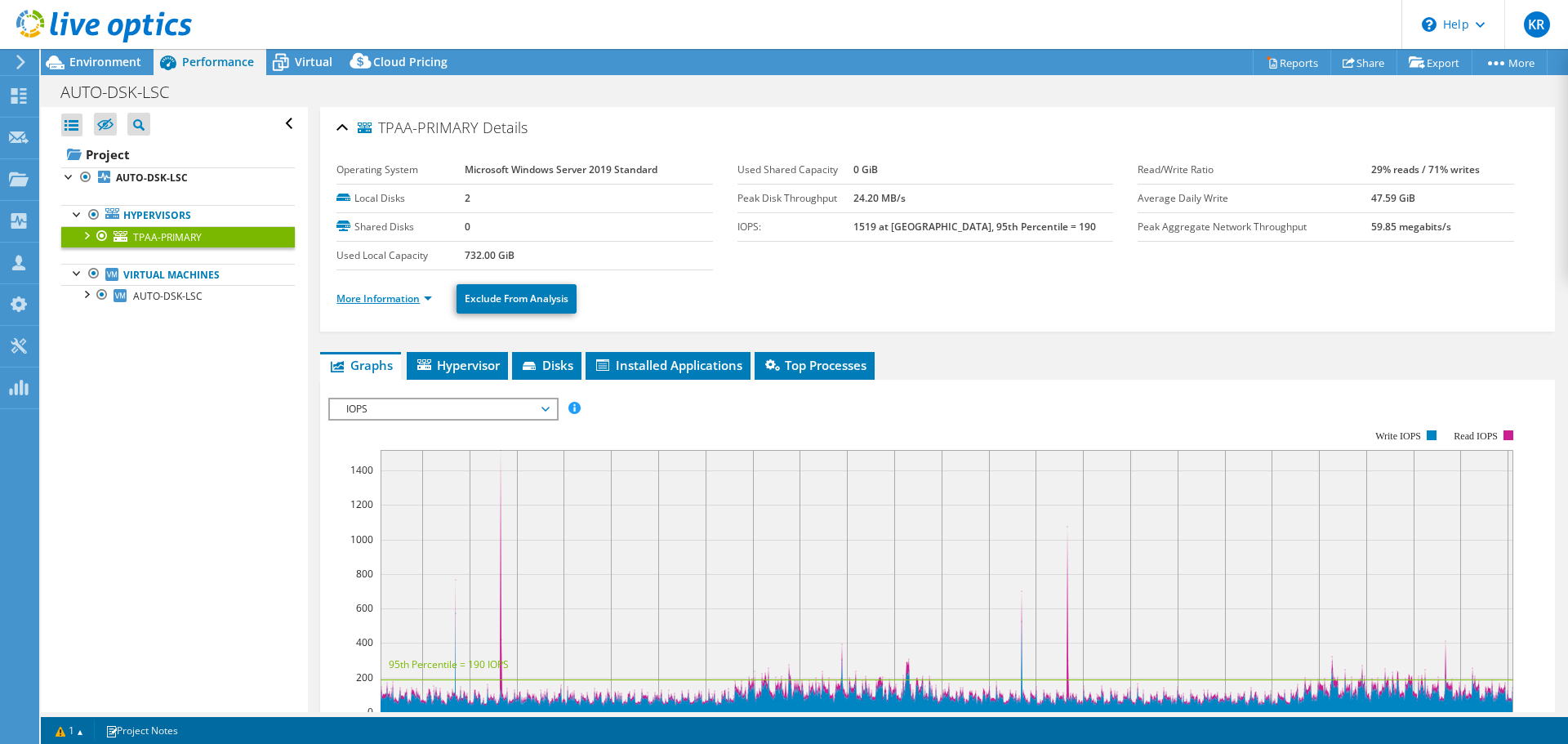
click at [393, 301] on link "More Information" at bounding box center [384, 299] width 95 height 14
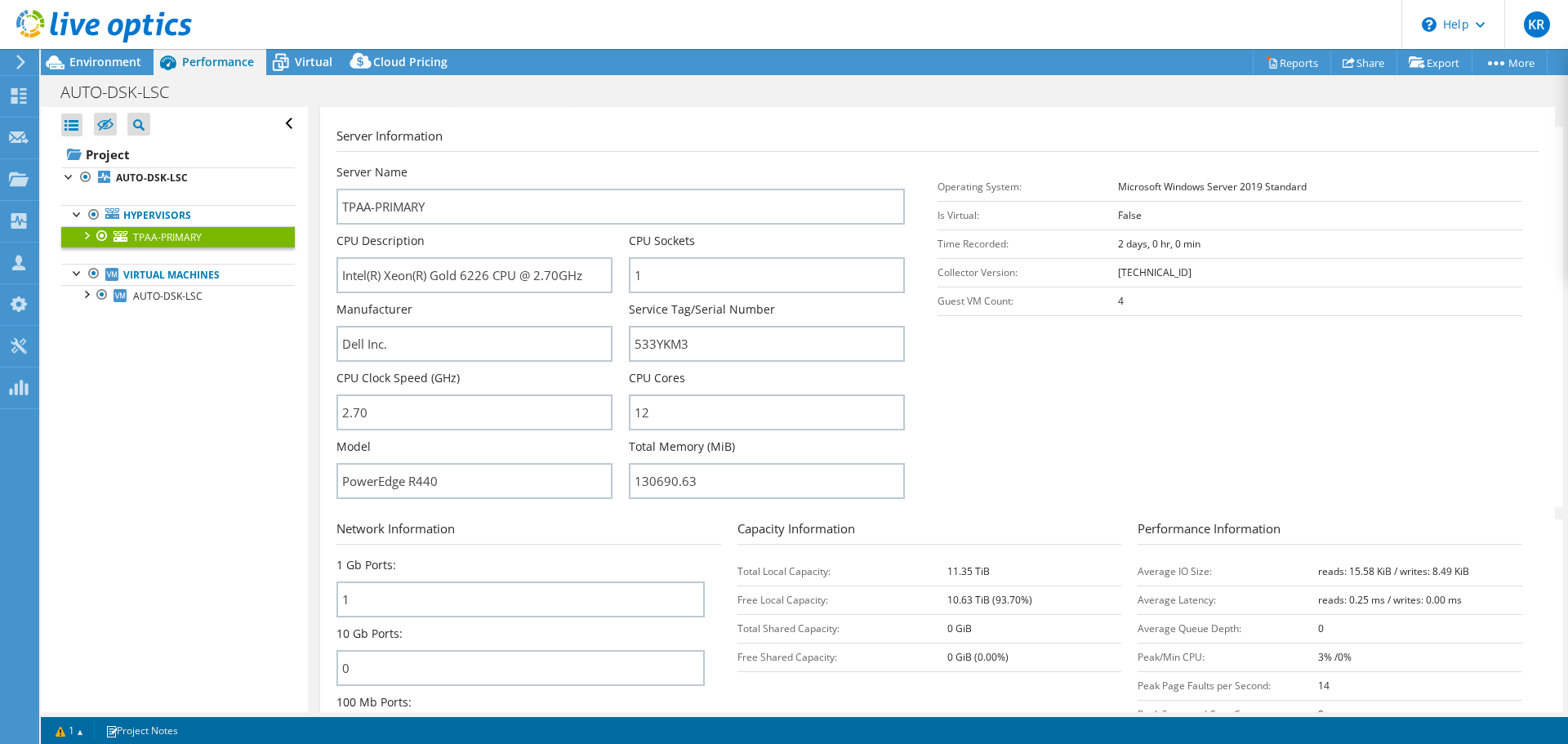
scroll to position [214, 0]
